Goal: Find specific page/section: Find specific page/section

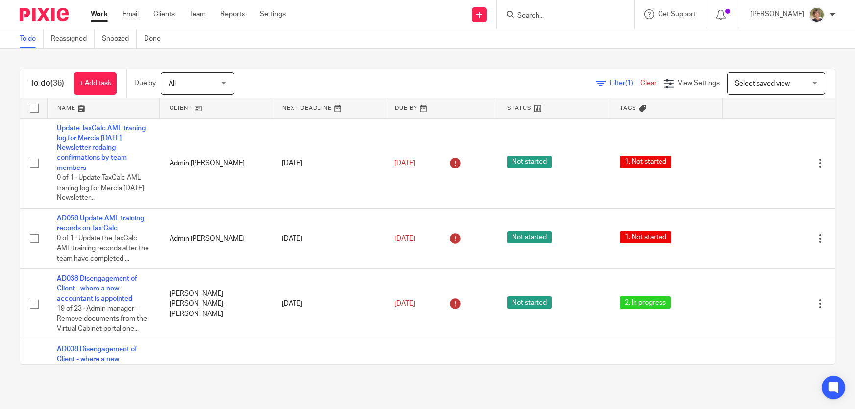
click at [596, 13] on input "Search" at bounding box center [561, 16] width 88 height 9
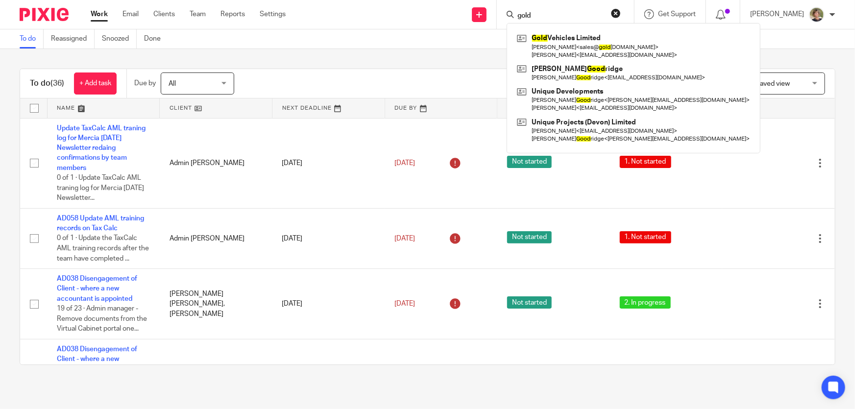
type input "gold"
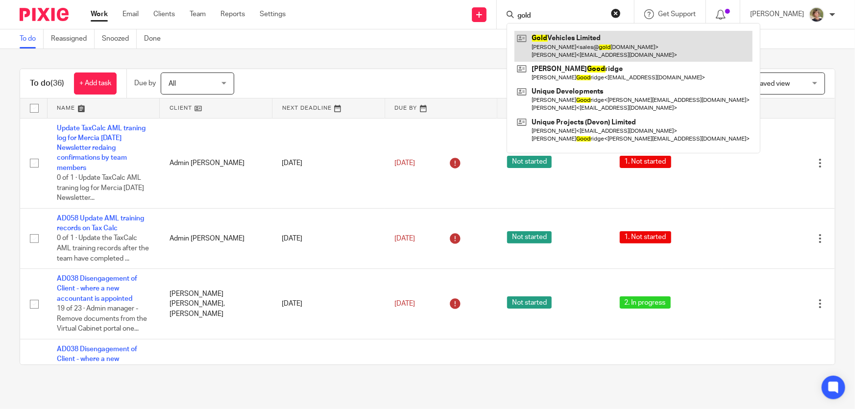
click at [627, 37] on link at bounding box center [634, 46] width 238 height 30
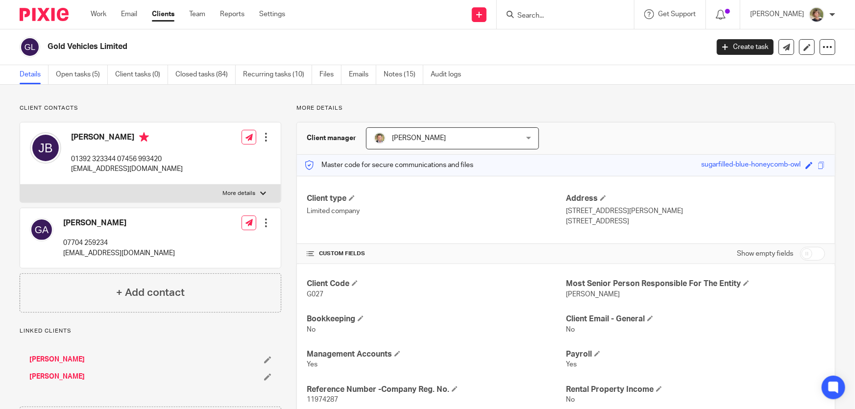
click at [591, 7] on div at bounding box center [565, 14] width 137 height 29
click at [589, 12] on form at bounding box center [569, 14] width 104 height 12
click at [589, 12] on input "Search" at bounding box center [561, 16] width 88 height 9
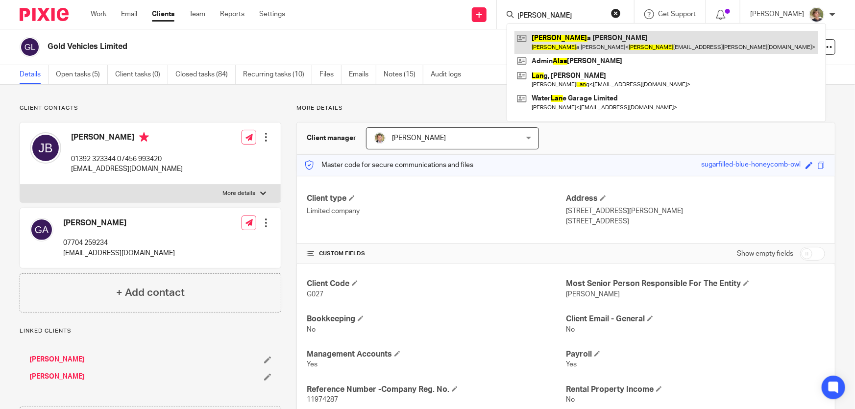
type input "[PERSON_NAME]"
click at [578, 42] on link at bounding box center [667, 42] width 304 height 23
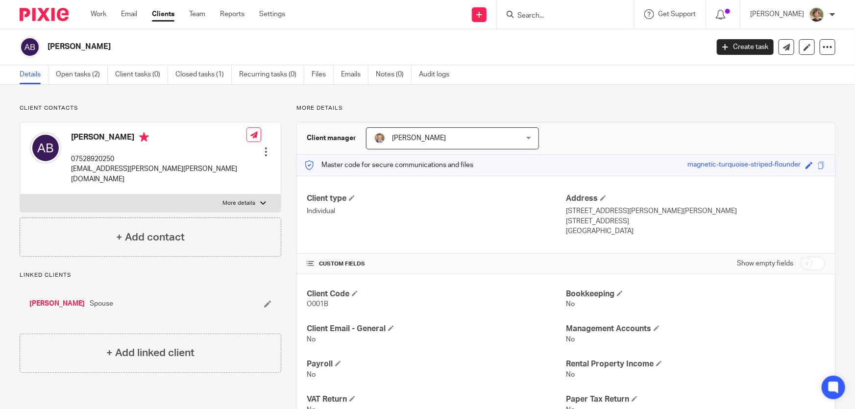
click at [544, 15] on input "Search" at bounding box center [561, 16] width 88 height 9
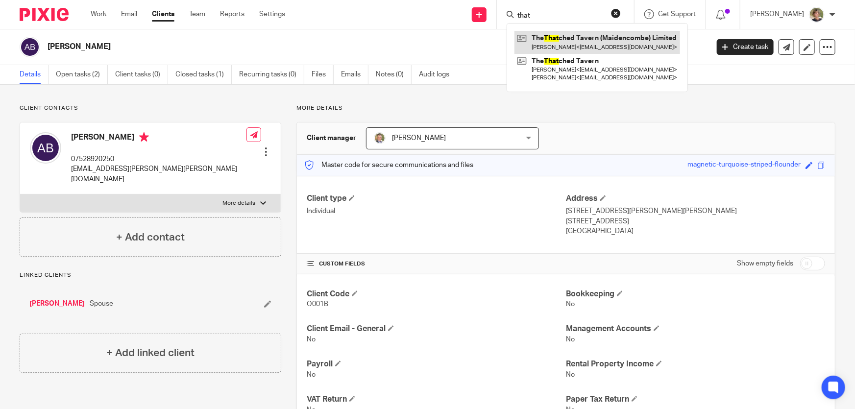
type input "that"
click at [616, 43] on link at bounding box center [598, 42] width 166 height 23
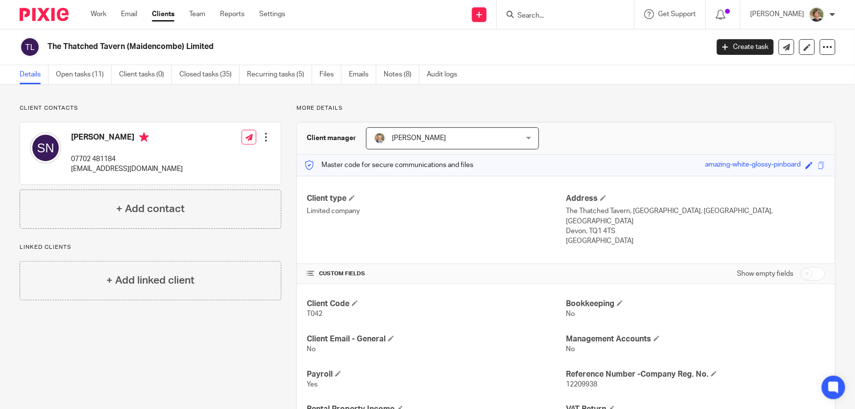
drag, startPoint x: 196, startPoint y: 172, endPoint x: 69, endPoint y: 177, distance: 127.1
click at [69, 177] on div "Stephen Naylor 07702 481184 info@thethatchedtaverndevon.co.uk Edit contact Crea…" at bounding box center [150, 154] width 261 height 62
copy p "info@thethatchedtaverndevon.co.uk"
